Goal: Book appointment/travel/reservation

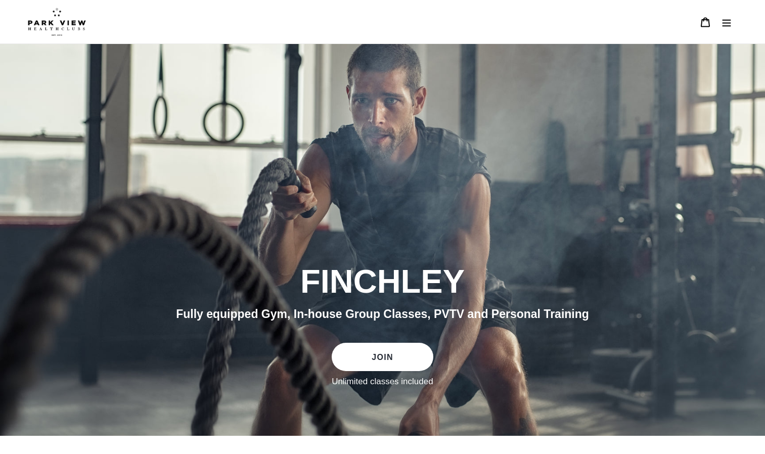
click at [727, 22] on icon "Menu" at bounding box center [726, 22] width 10 height 10
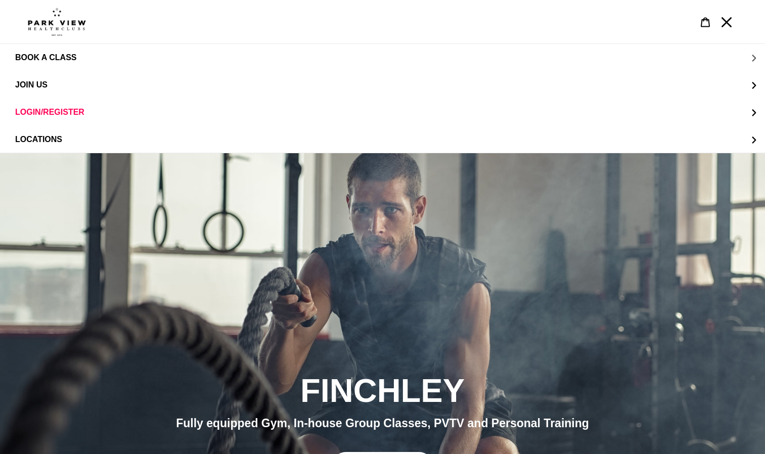
click at [36, 54] on span "BOOK A CLASS" at bounding box center [45, 57] width 61 height 9
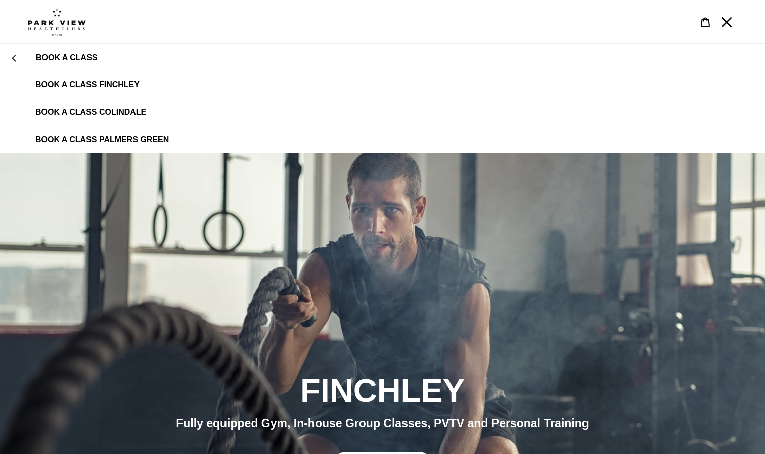
click at [84, 84] on span "BOOK A CLASS FINCHLEY" at bounding box center [87, 84] width 104 height 9
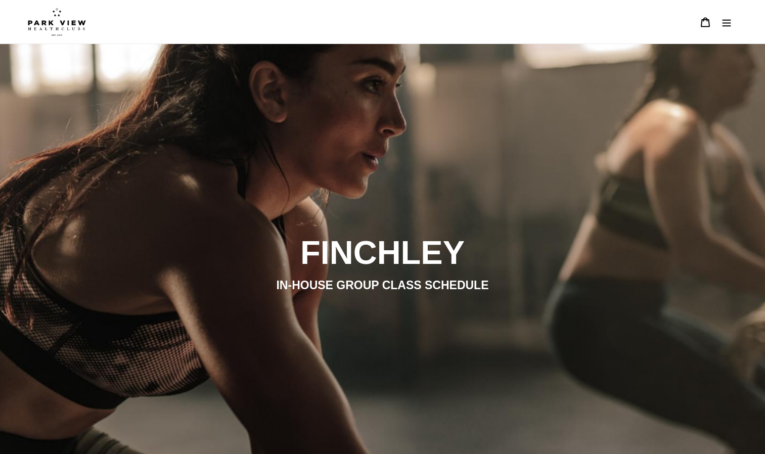
click at [728, 22] on icon "Menu" at bounding box center [726, 22] width 10 height 10
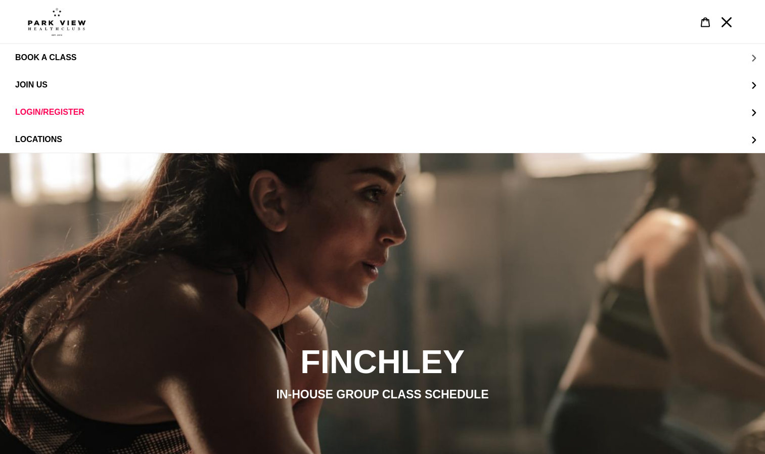
click at [48, 59] on span "BOOK A CLASS" at bounding box center [45, 57] width 61 height 9
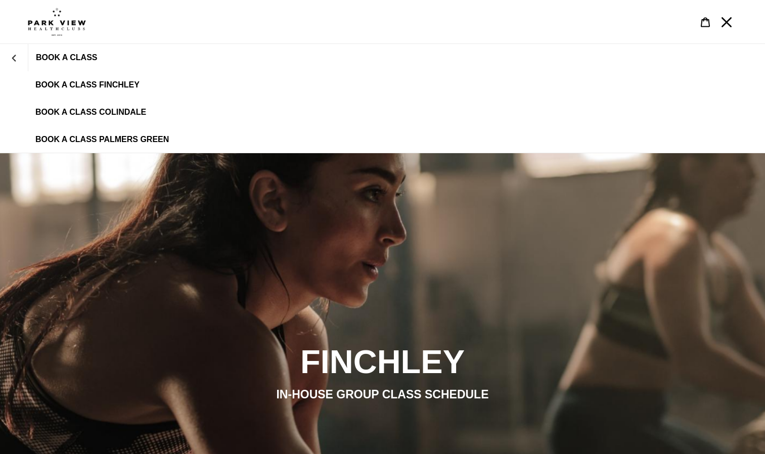
click at [57, 84] on span "BOOK A CLASS FINCHLEY" at bounding box center [87, 84] width 104 height 9
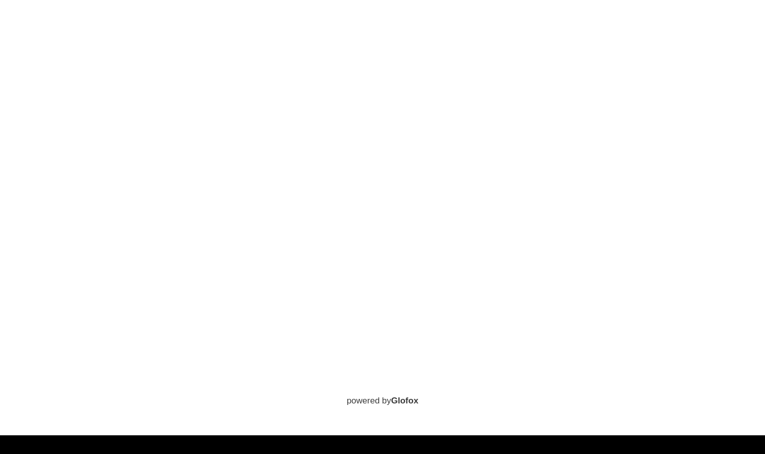
scroll to position [594, 0]
